Goal: Information Seeking & Learning: Check status

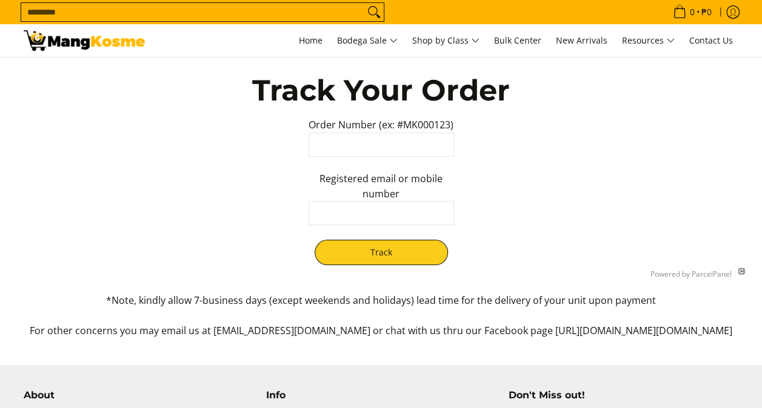
click at [381, 150] on input "text" at bounding box center [380, 145] width 145 height 24
type input "********"
click at [399, 221] on input "text" at bounding box center [380, 213] width 145 height 24
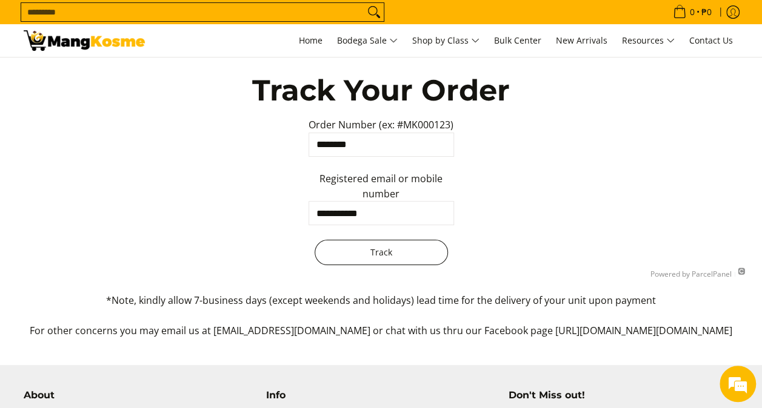
type input "**********"
click at [364, 259] on button "Track" at bounding box center [381, 252] width 133 height 25
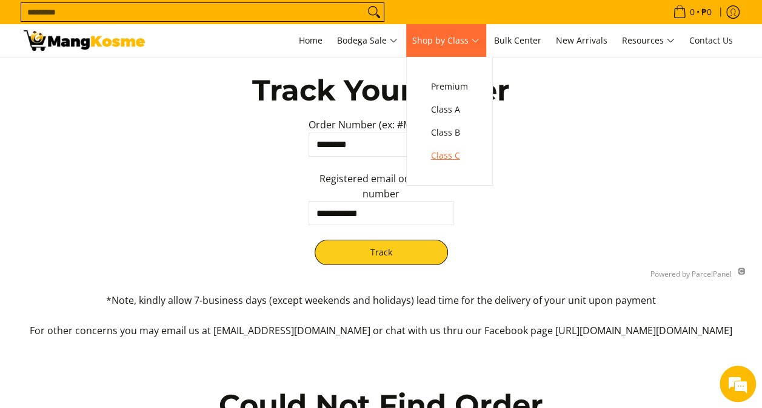
click at [459, 155] on span "Class C" at bounding box center [449, 155] width 37 height 15
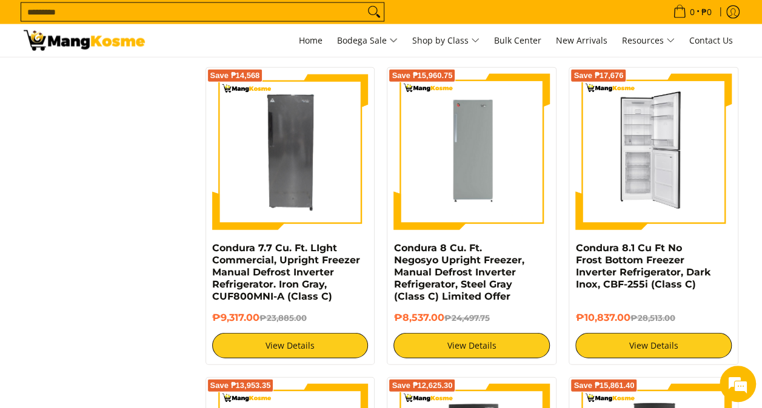
scroll to position [1394, 0]
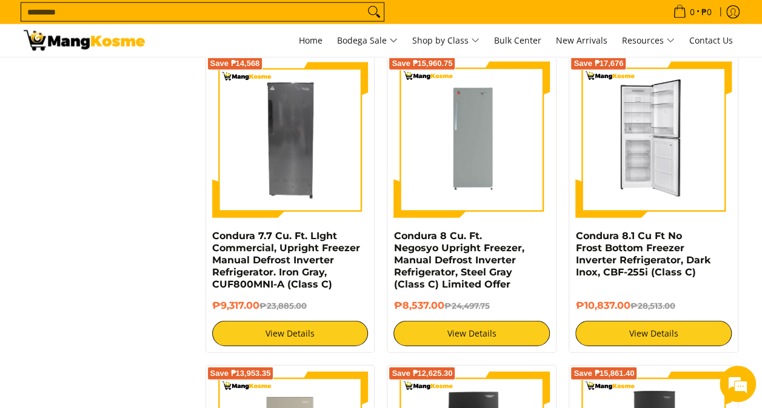
click at [657, 175] on img at bounding box center [653, 140] width 156 height 156
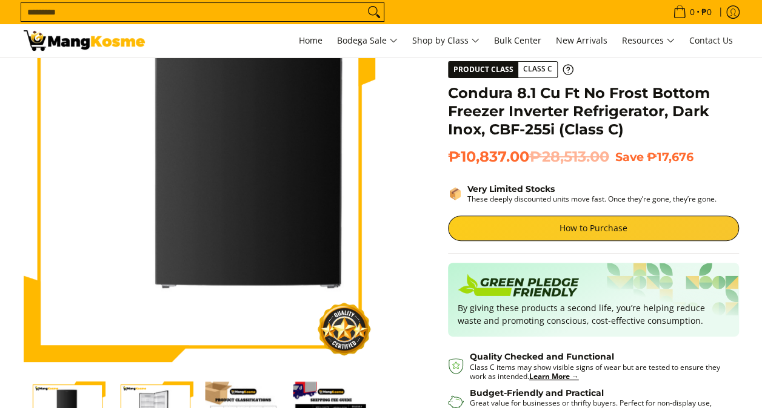
scroll to position [61, 0]
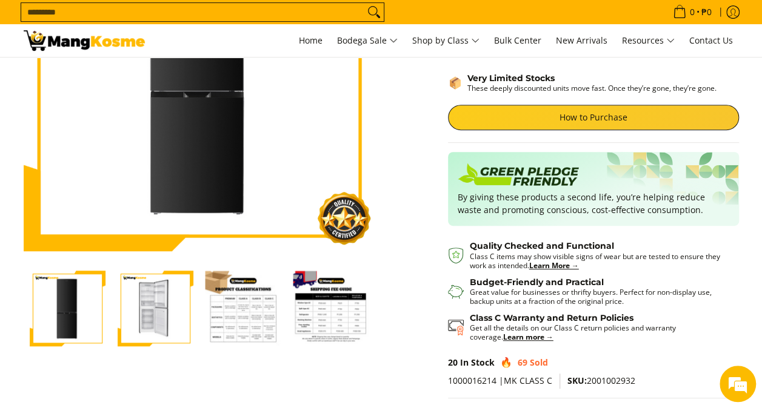
click at [152, 314] on img "Condura 8.1 Cu Ft No Frost Bottom Freezer Inverter Refrigerator, Dark Inox, CBF…" at bounding box center [156, 309] width 76 height 76
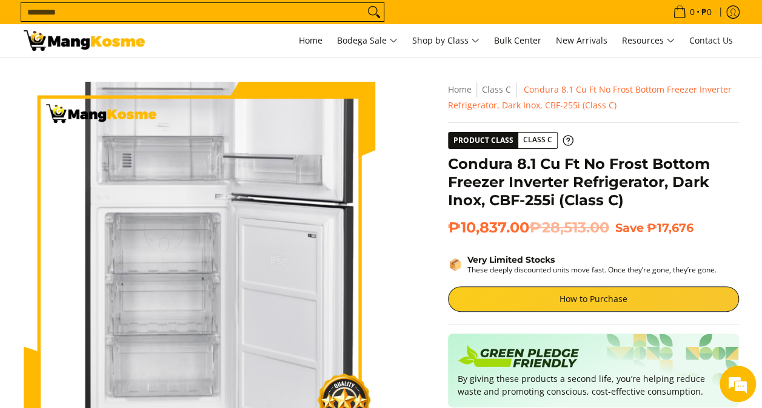
scroll to position [0, 0]
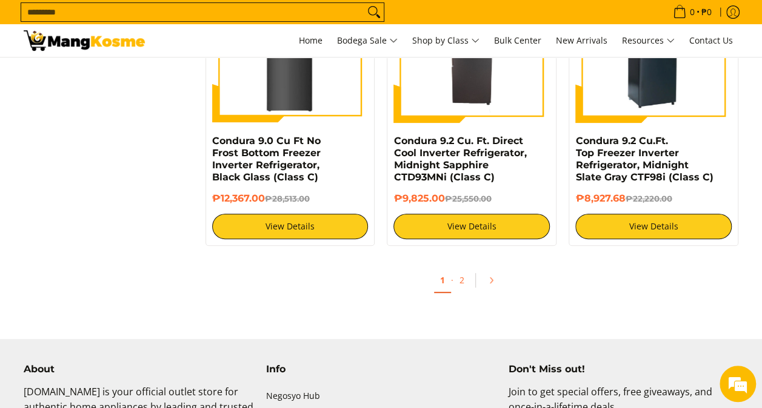
scroll to position [2424, 0]
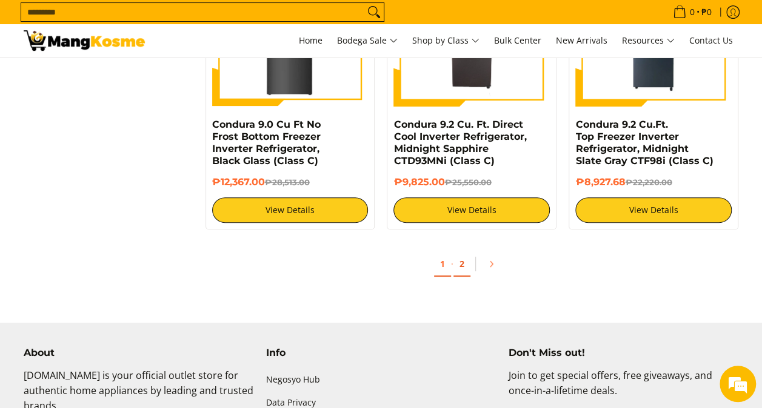
click at [462, 265] on link "2" at bounding box center [461, 264] width 17 height 25
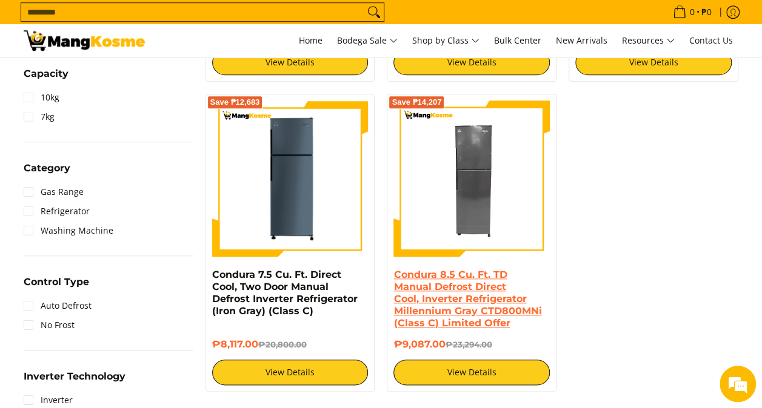
scroll to position [667, 0]
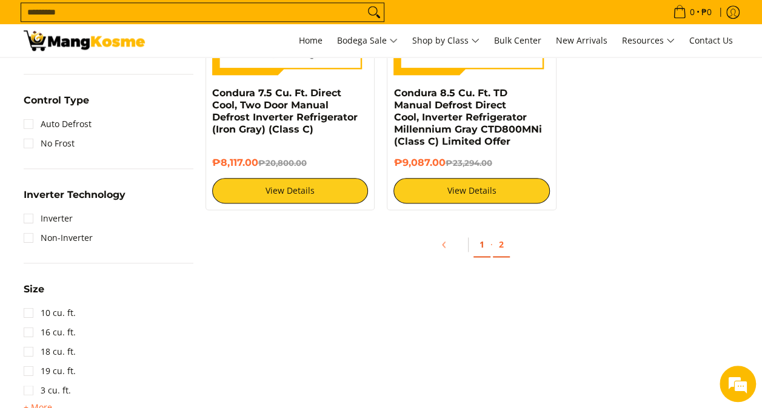
click at [481, 245] on link "1" at bounding box center [481, 245] width 17 height 25
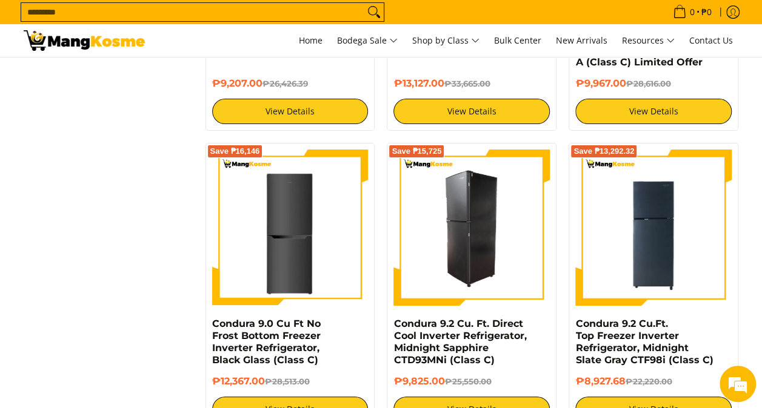
scroll to position [2303, 0]
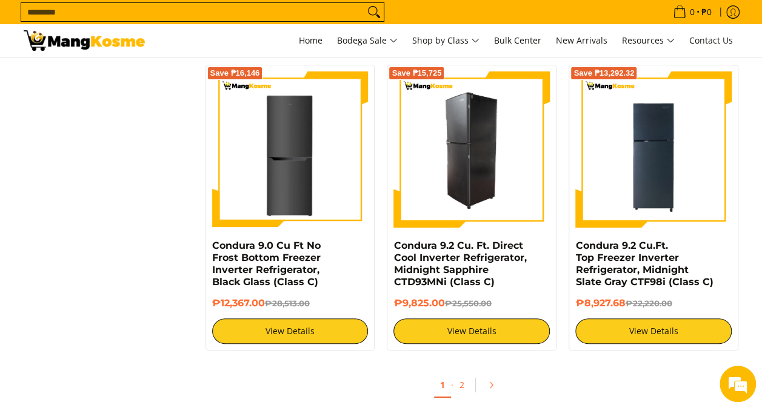
click at [493, 162] on img at bounding box center [471, 150] width 156 height 156
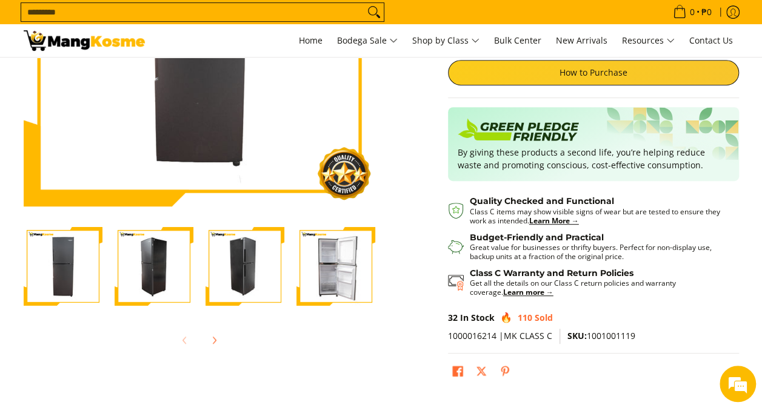
scroll to position [242, 0]
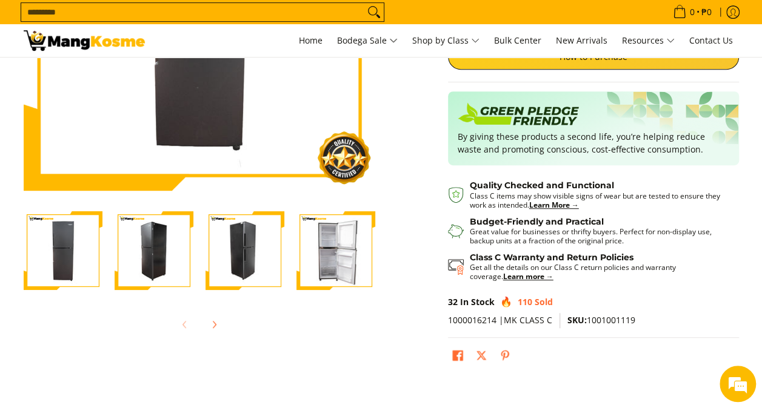
click at [350, 258] on img "Condura 9.2 Cu. Ft. Direct Cool Inverter Refrigerator, Midnight Sapphire CTD93M…" at bounding box center [335, 250] width 79 height 79
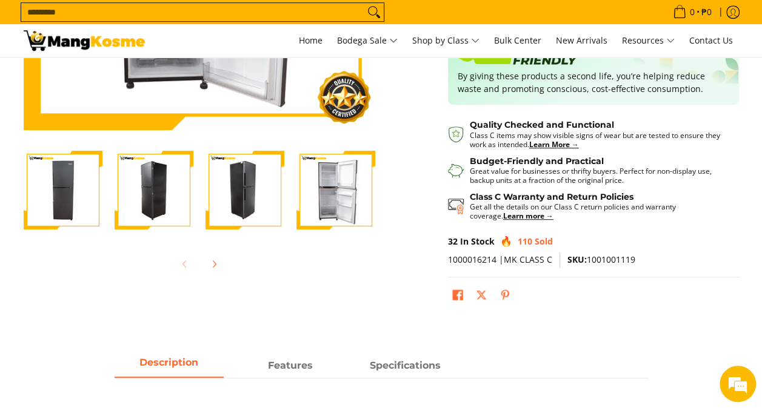
scroll to position [0, 0]
click at [178, 178] on img "Condura 9.2 Cu. Ft. Direct Cool Inverter Refrigerator, Midnight Sapphire CTD93M…" at bounding box center [154, 190] width 79 height 79
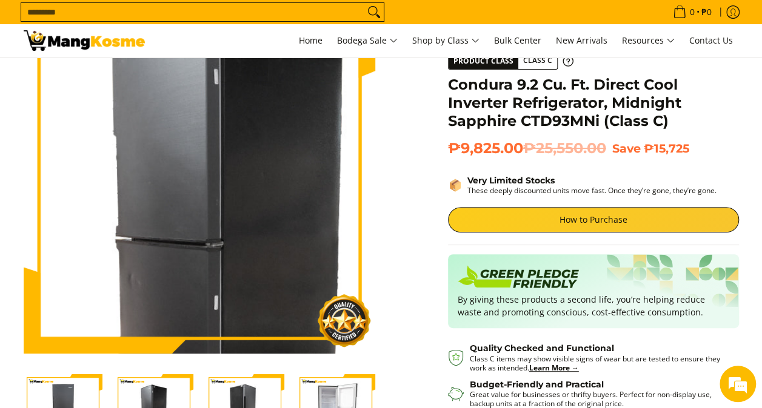
scroll to position [182, 0]
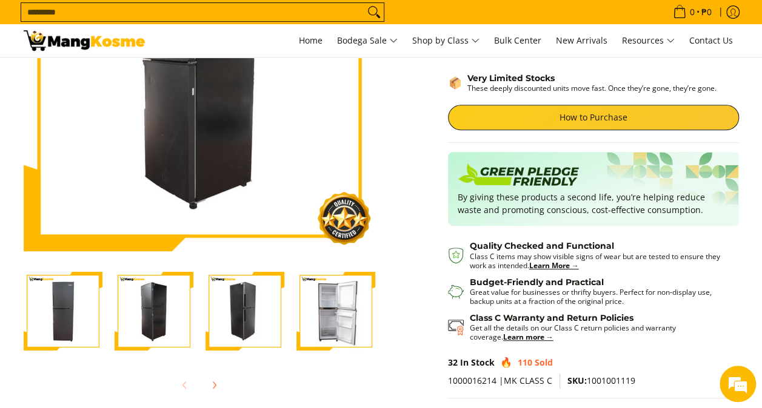
click at [348, 316] on img "Condura 9.2 Cu. Ft. Direct Cool Inverter Refrigerator, Midnight Sapphire CTD93M…" at bounding box center [335, 311] width 79 height 79
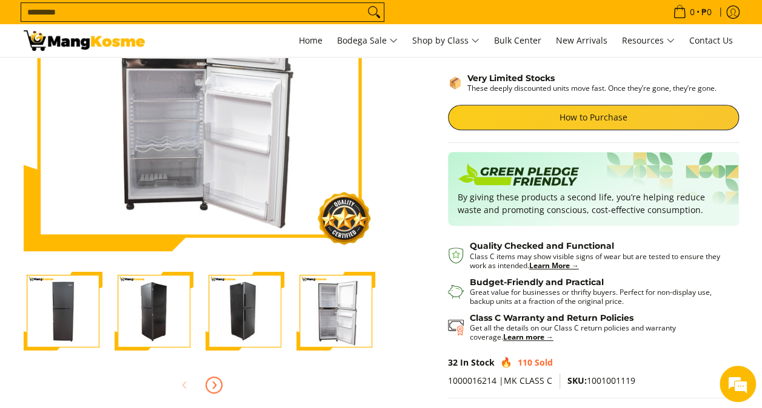
click at [218, 378] on button "Next" at bounding box center [214, 385] width 27 height 27
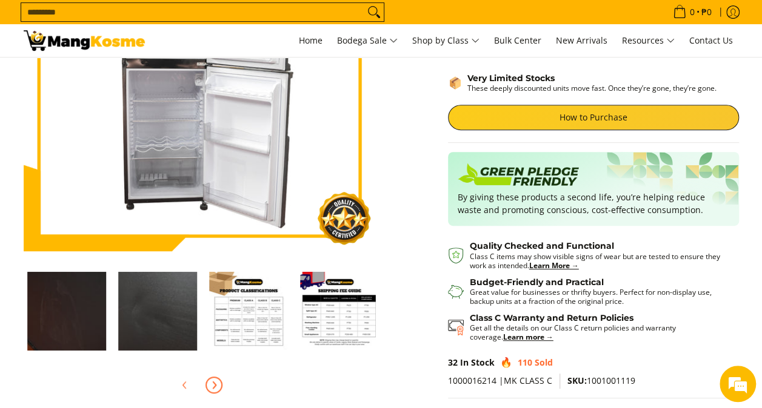
scroll to position [0, 364]
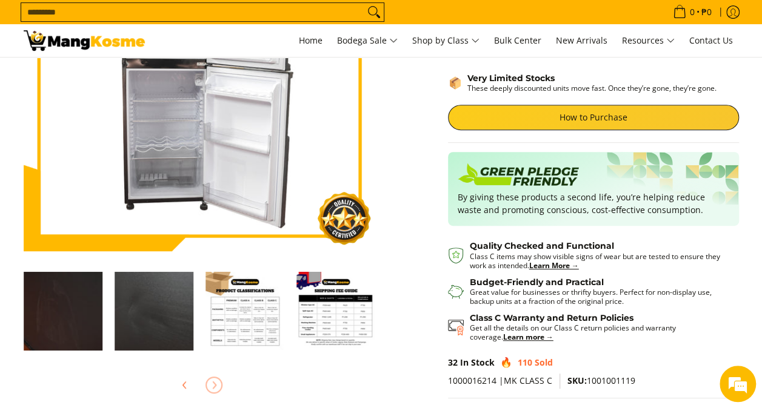
click at [146, 300] on img "Condura 9.2 Cu. Ft. Direct Cool Inverter Refrigerator, Midnight Sapphire CTD93M…" at bounding box center [154, 311] width 79 height 79
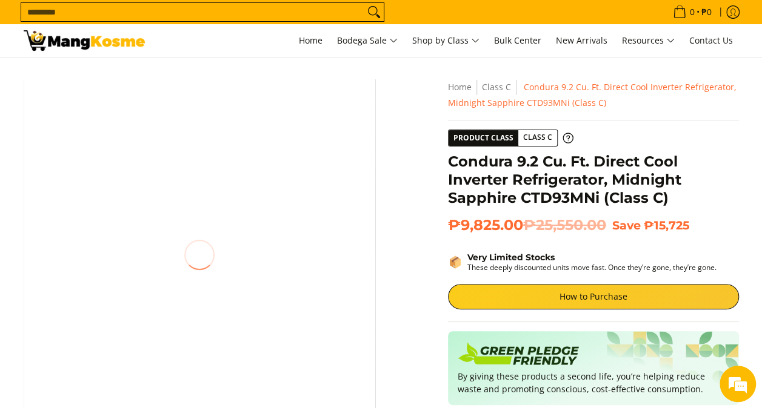
scroll to position [0, 0]
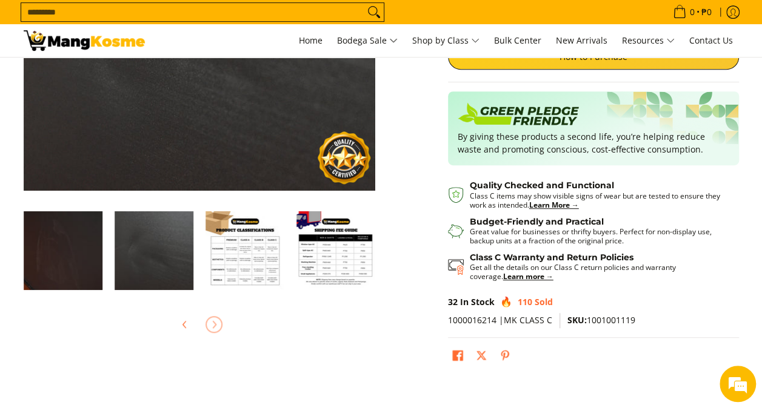
click at [86, 272] on img "Condura 9.2 Cu. Ft. Direct Cool Inverter Refrigerator, Midnight Sapphire CTD93M…" at bounding box center [63, 250] width 79 height 79
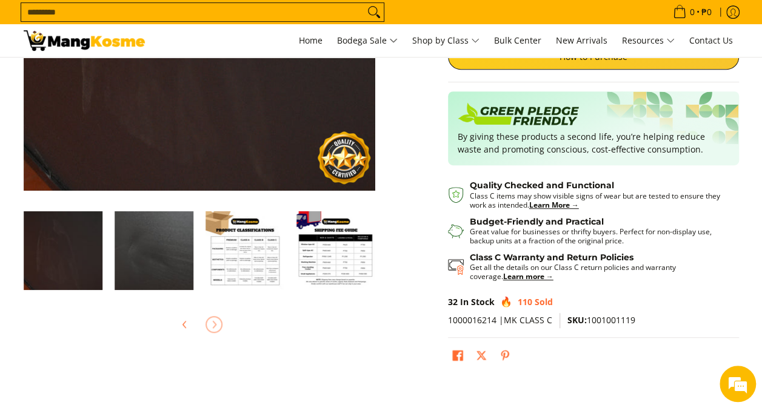
scroll to position [0, 362]
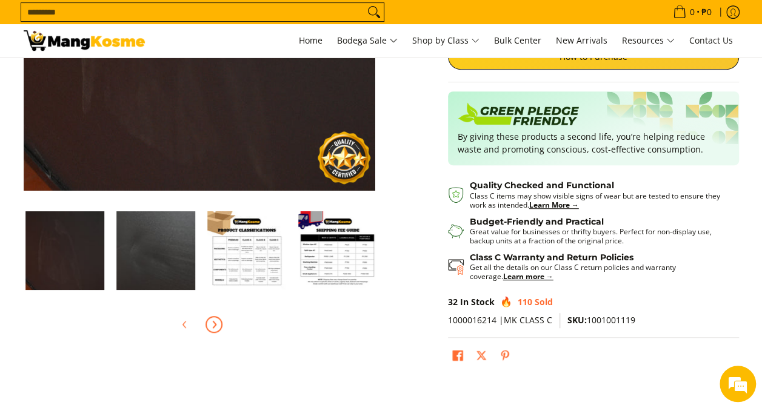
click at [262, 261] on img "Condura 9.2 Cu. Ft. Direct Cool Inverter Refrigerator, Midnight Sapphire CTD93M…" at bounding box center [246, 250] width 79 height 79
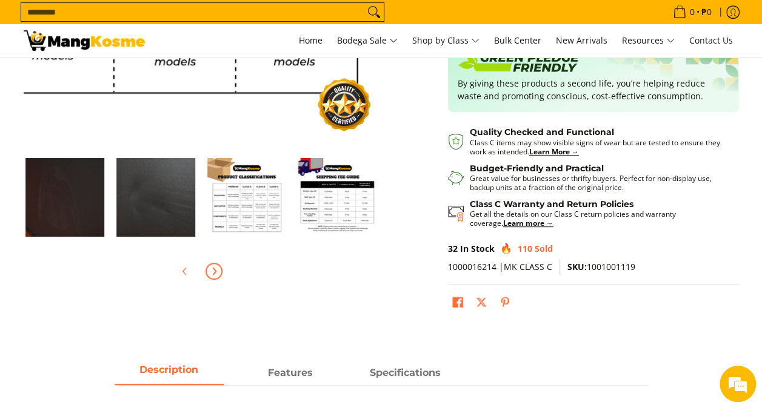
scroll to position [303, 0]
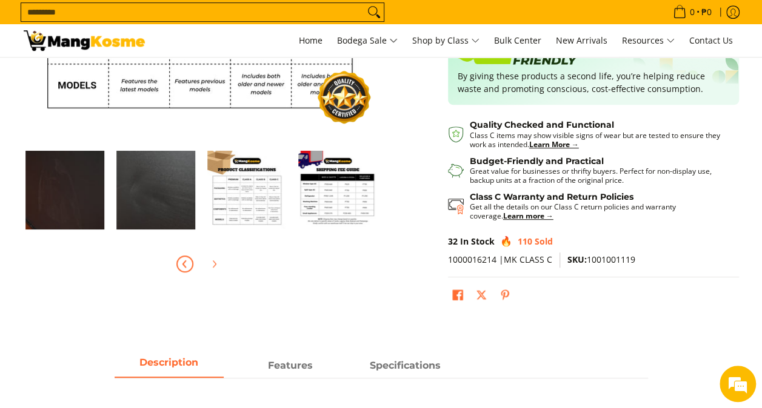
click at [190, 271] on button "Previous" at bounding box center [184, 264] width 27 height 27
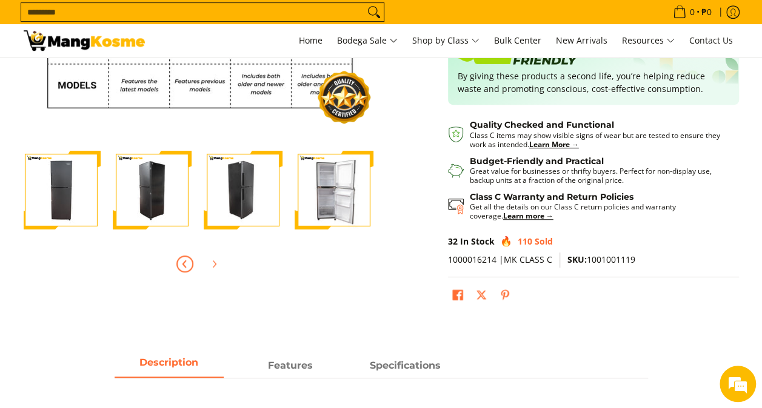
scroll to position [0, 0]
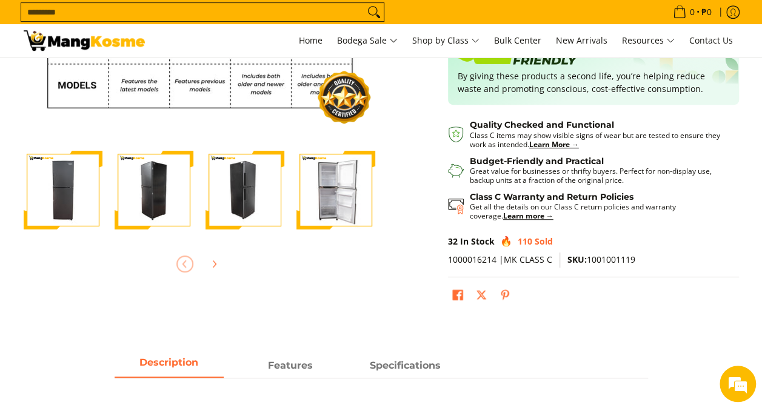
click at [356, 193] on img "Condura 9.2 Cu. Ft. Direct Cool Inverter Refrigerator, Midnight Sapphire CTD93M…" at bounding box center [335, 190] width 79 height 79
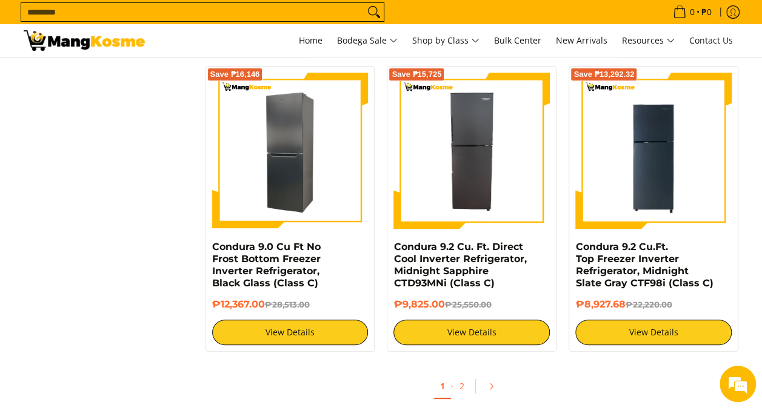
scroll to position [2303, 0]
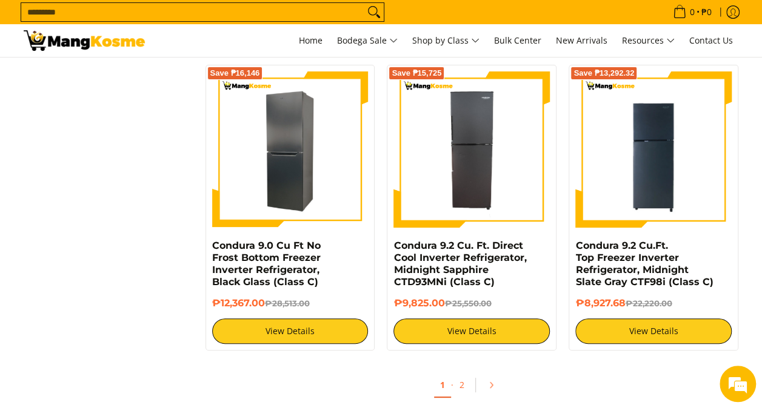
click at [309, 195] on img at bounding box center [290, 150] width 156 height 156
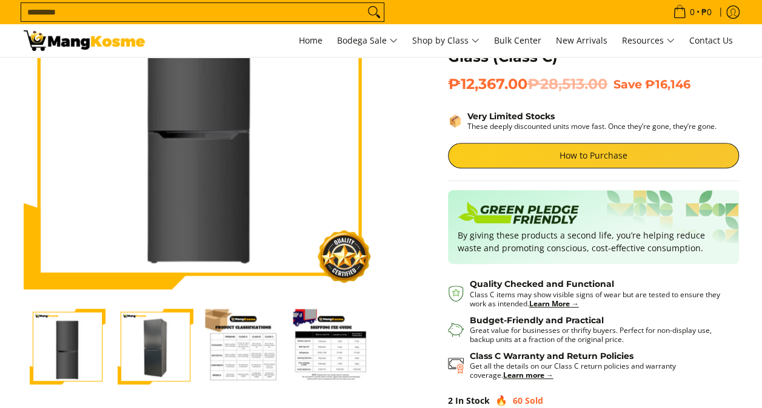
scroll to position [121, 0]
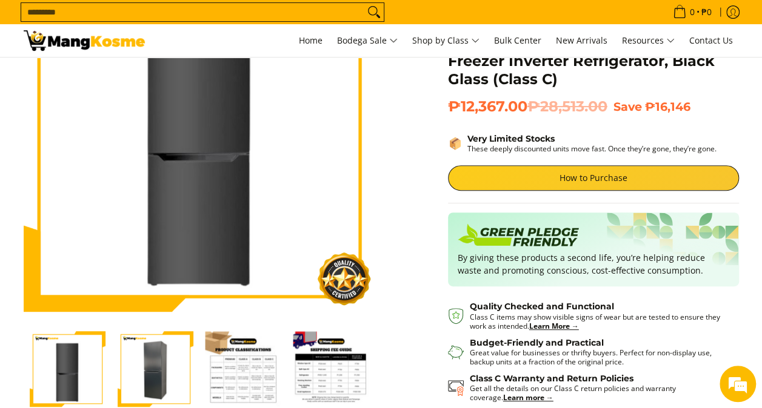
click at [164, 370] on img "Condura 9.0 Cu Ft No Frost Bottom Freezer Inverter Refrigerator, Black Glass (C…" at bounding box center [156, 369] width 76 height 76
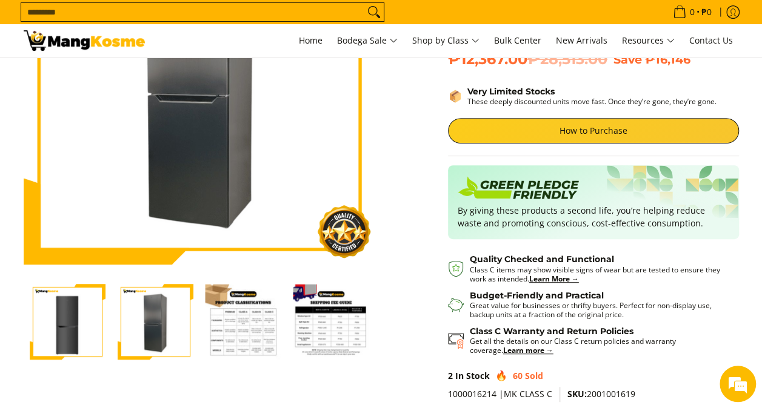
scroll to position [182, 0]
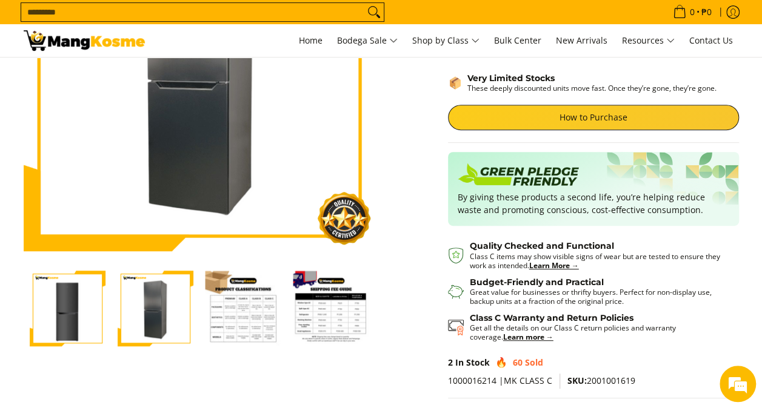
click at [245, 310] on img "Condura 9.0 Cu Ft No Frost Bottom Freezer Inverter Refrigerator, Black Glass (C…" at bounding box center [243, 309] width 76 height 76
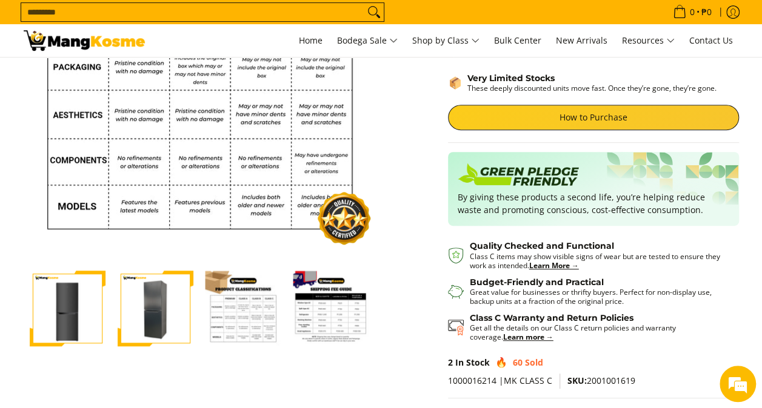
click at [324, 305] on img "Condura 9.0 Cu Ft No Frost Bottom Freezer Inverter Refrigerator, Black Glass (C…" at bounding box center [331, 309] width 76 height 76
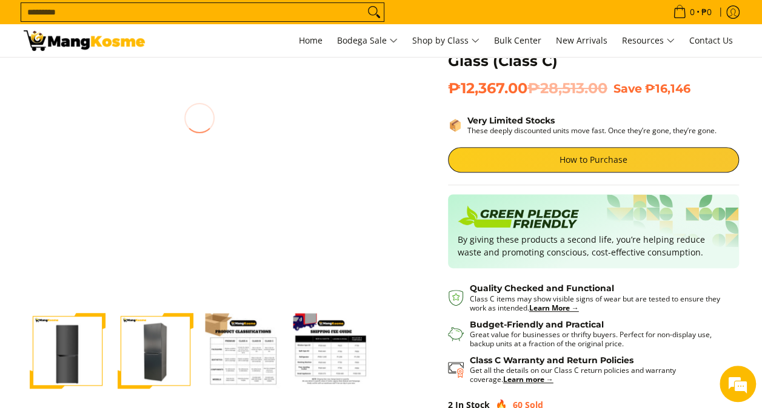
scroll to position [121, 0]
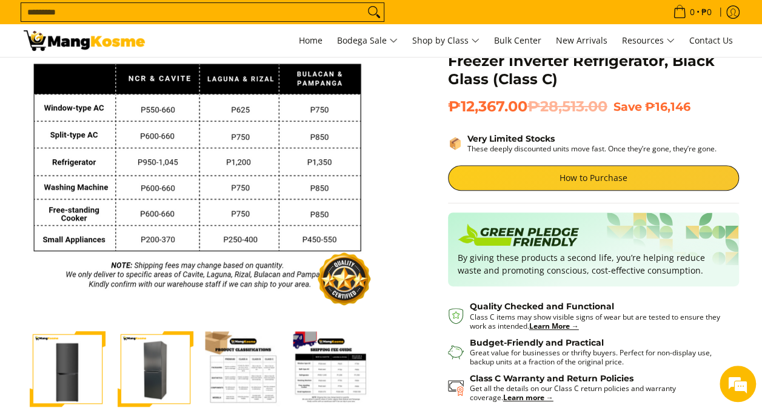
click at [234, 353] on img "Condura 9.0 Cu Ft No Frost Bottom Freezer Inverter Refrigerator, Black Glass (C…" at bounding box center [243, 369] width 76 height 76
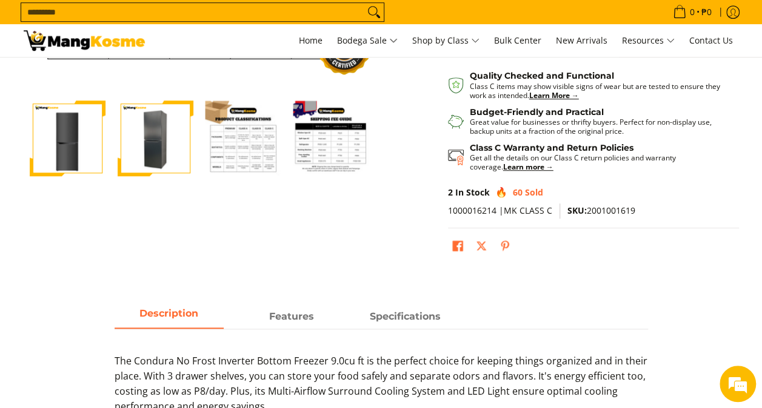
scroll to position [364, 0]
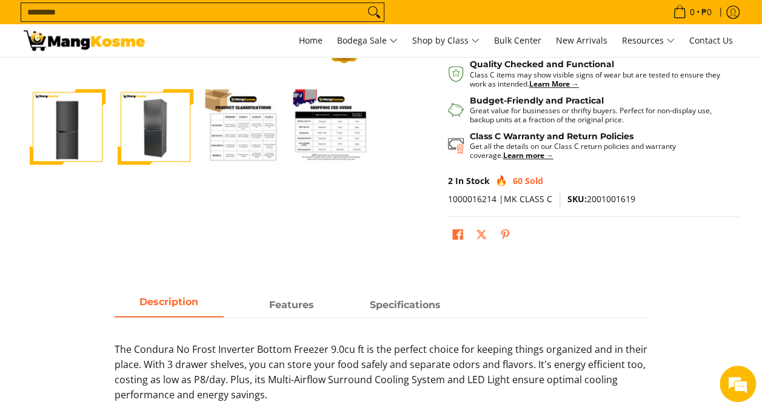
click at [82, 138] on img "Condura 9.0 Cu Ft No Frost Bottom Freezer Inverter Refrigerator, Black Glass (C…" at bounding box center [68, 127] width 76 height 76
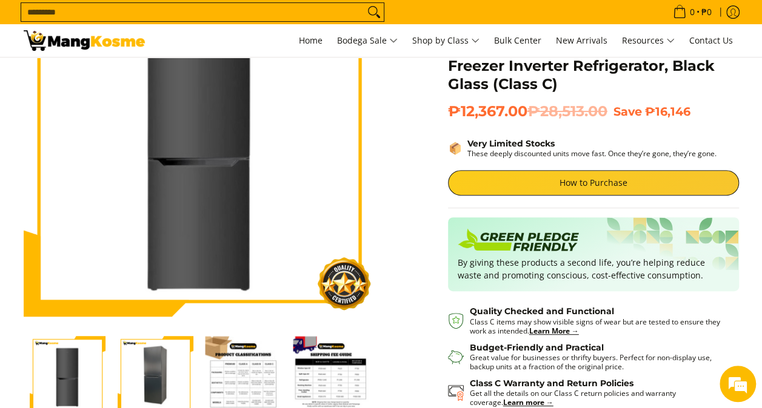
scroll to position [121, 0]
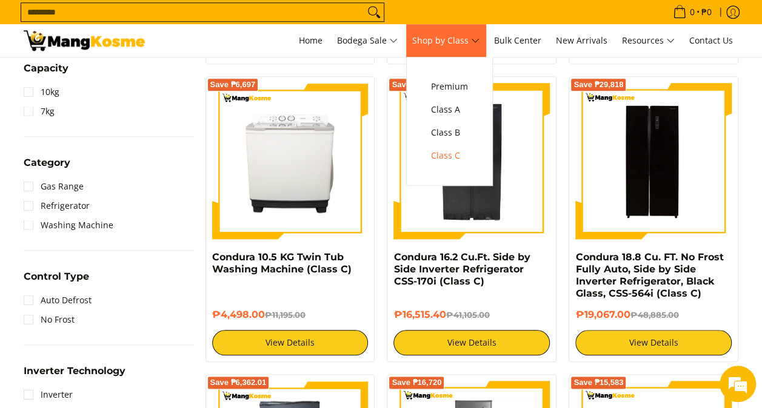
scroll to position [485, 0]
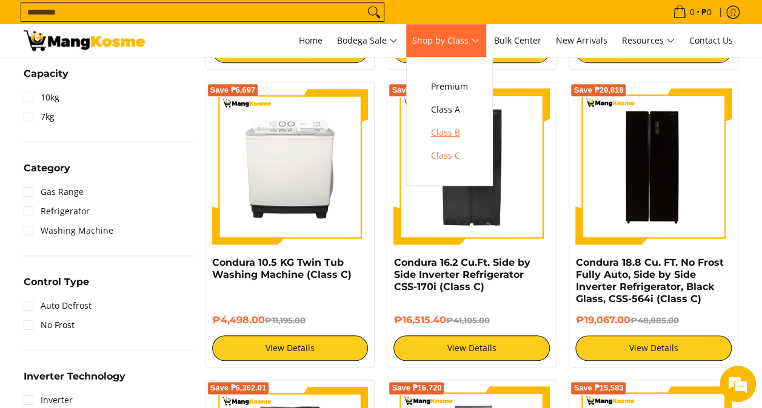
click at [465, 130] on span "Class B" at bounding box center [449, 132] width 37 height 15
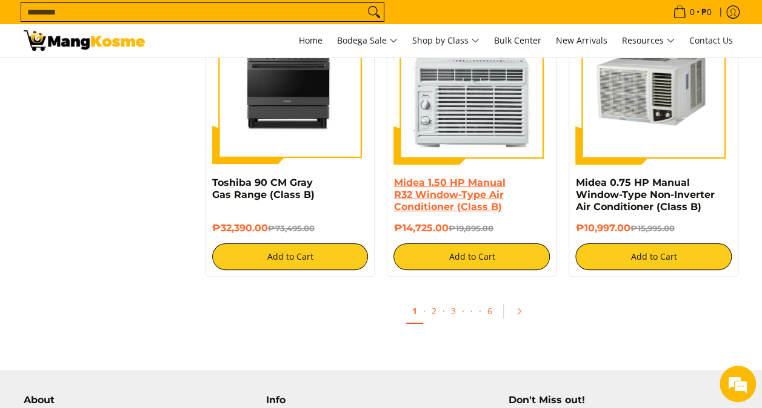
scroll to position [2363, 0]
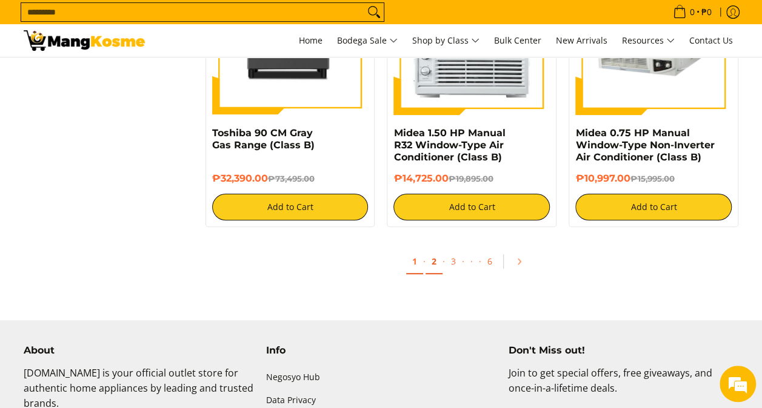
click at [436, 259] on link "2" at bounding box center [433, 262] width 17 height 25
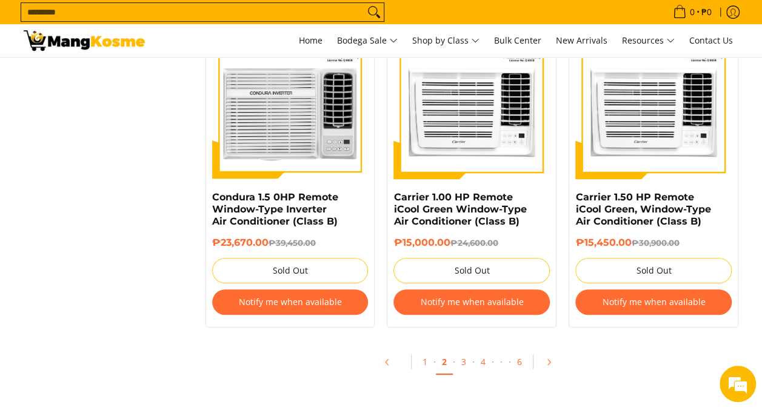
scroll to position [2545, 0]
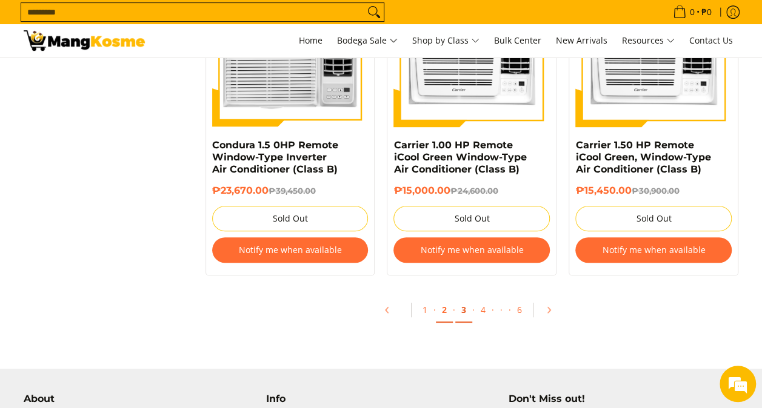
click at [465, 307] on link "3" at bounding box center [463, 310] width 17 height 25
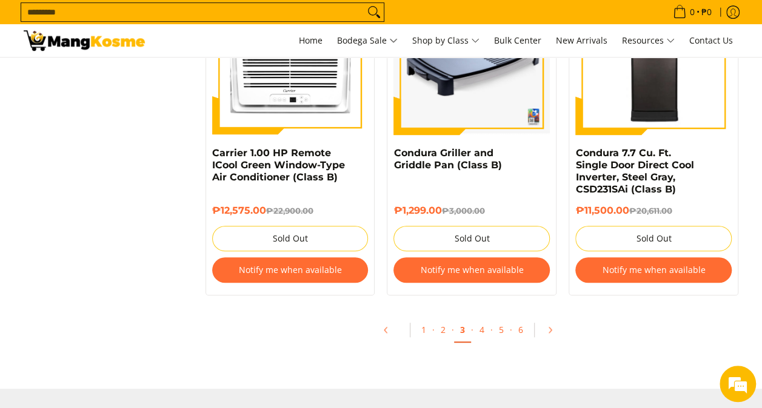
scroll to position [2606, 0]
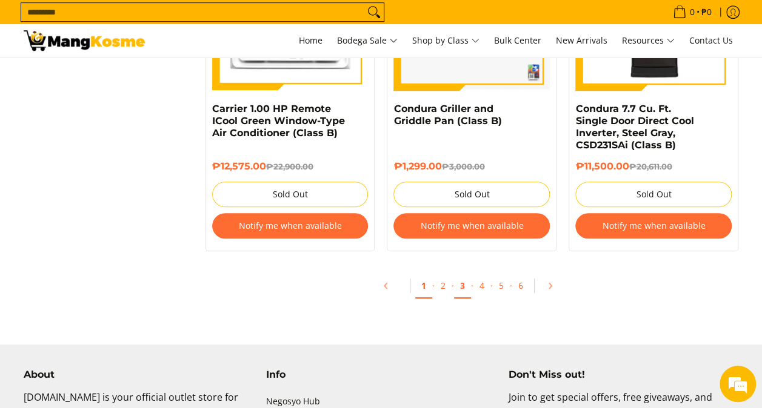
click at [422, 278] on link "1" at bounding box center [423, 286] width 17 height 25
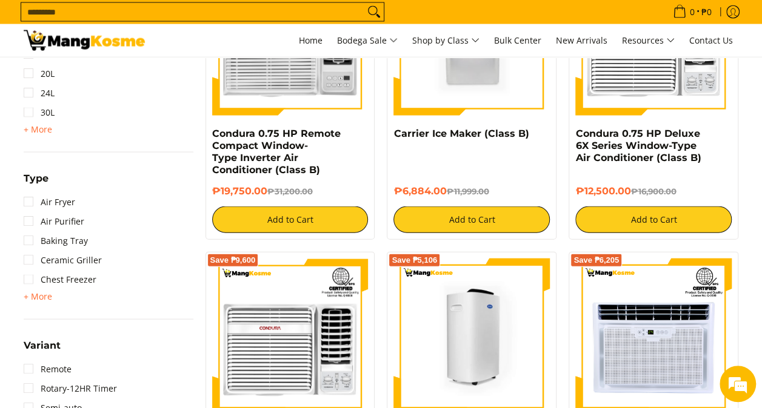
scroll to position [1454, 0]
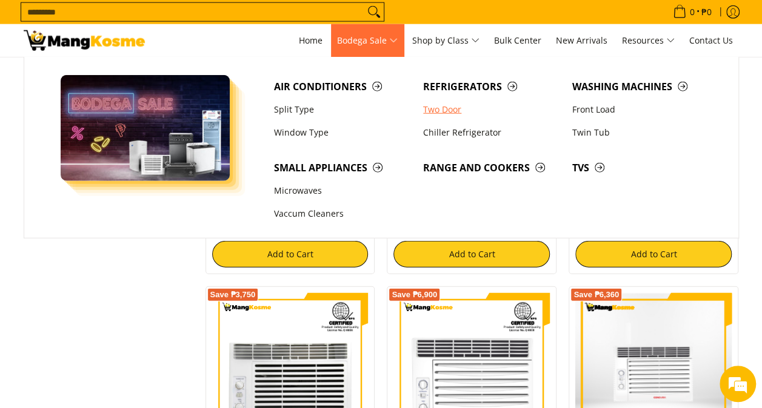
click at [440, 108] on link "Two Door" at bounding box center [491, 109] width 149 height 23
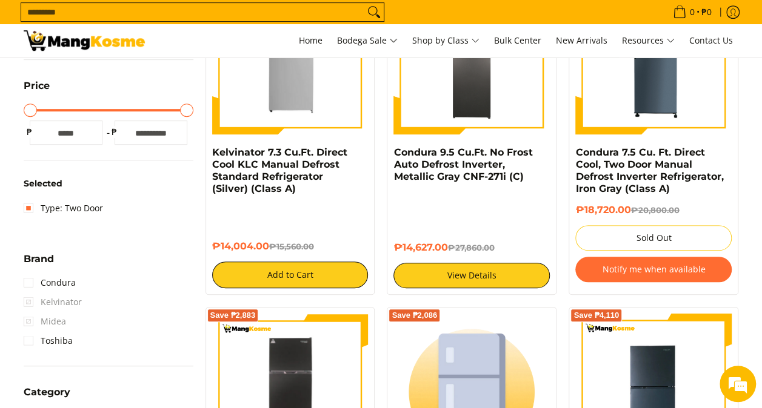
scroll to position [182, 0]
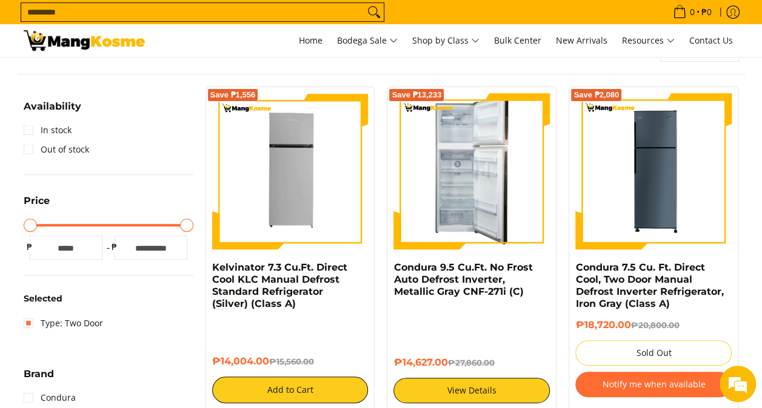
click at [512, 182] on link at bounding box center [471, 171] width 156 height 156
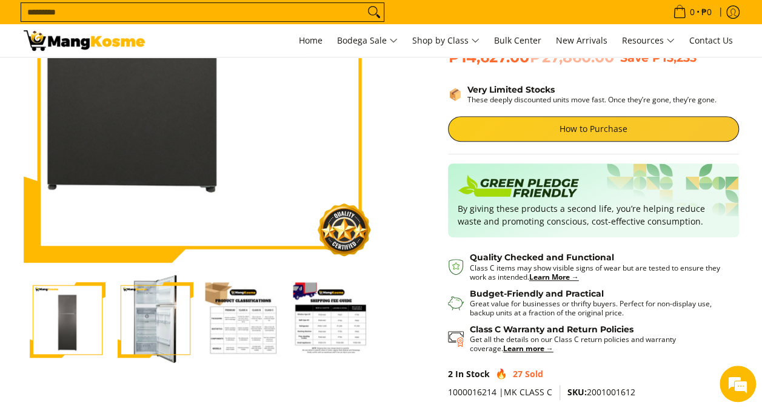
scroll to position [182, 0]
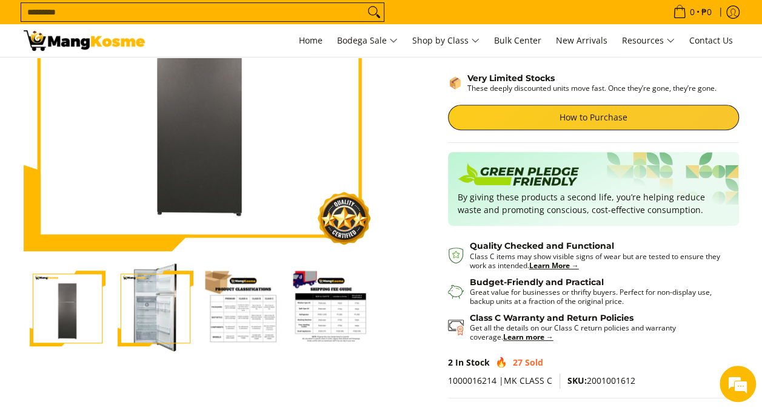
click at [150, 314] on img "Condura 9.5 Cu.Ft. No Frost Auto Defrost Inverter, Metallic Gray CNF-271i (C)-2" at bounding box center [156, 309] width 76 height 91
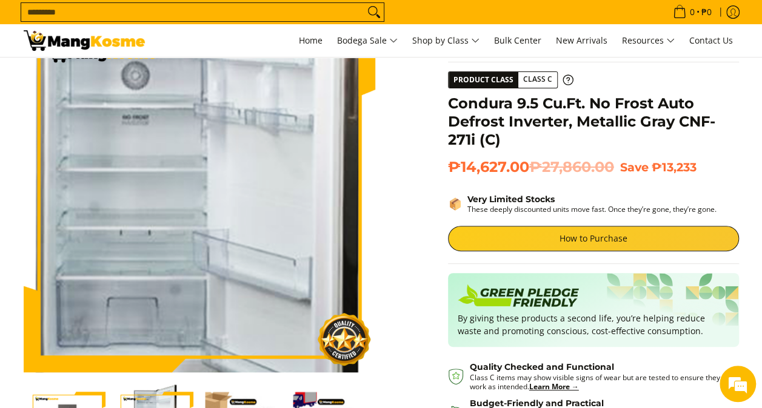
scroll to position [0, 0]
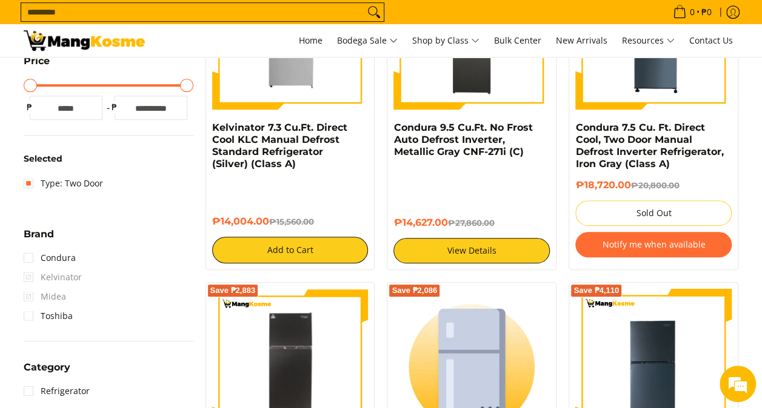
scroll to position [424, 0]
